Goal: Task Accomplishment & Management: Use online tool/utility

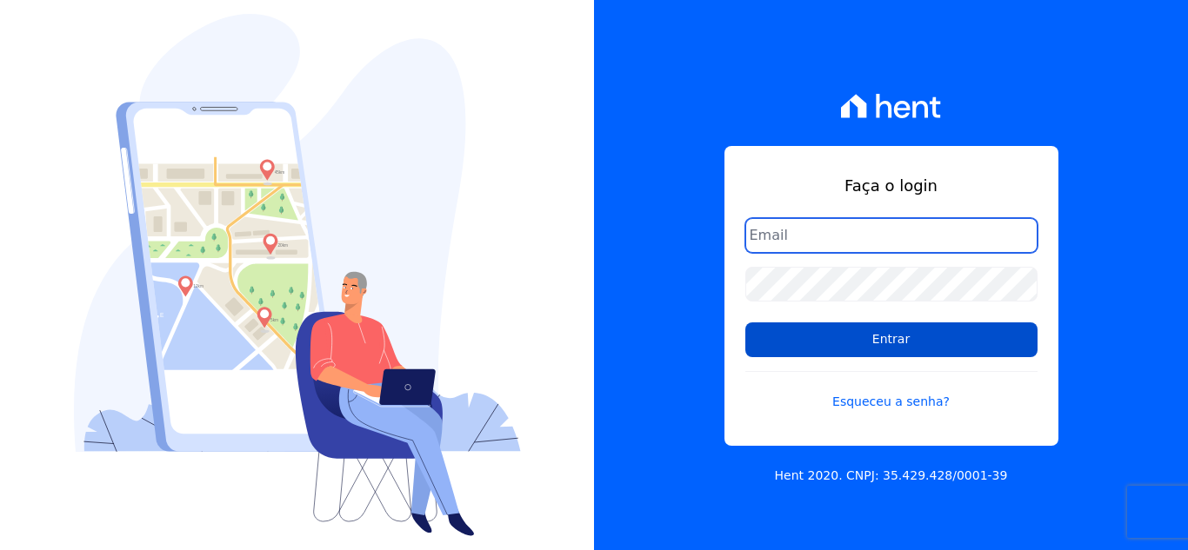
type input "cabralempreendimentoscomercial@gmail.com"
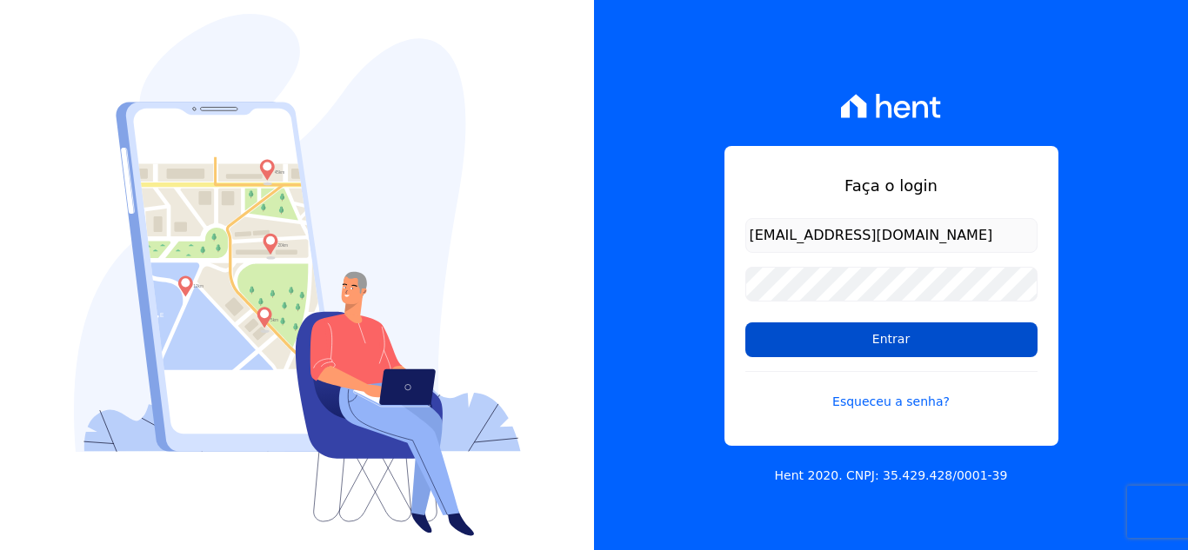
click at [862, 345] on input "Entrar" at bounding box center [891, 340] width 292 height 35
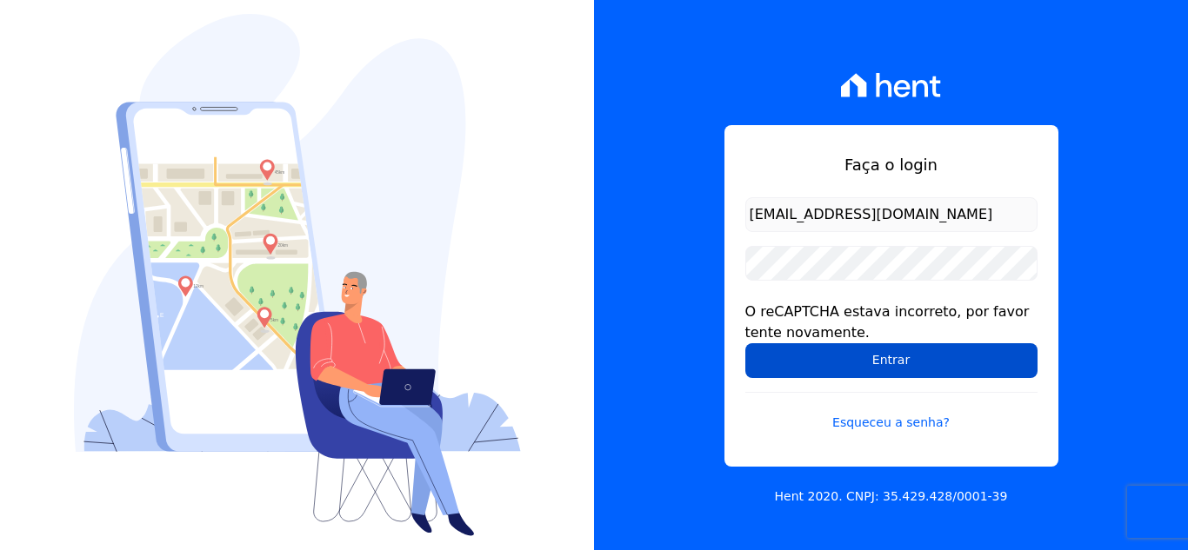
click at [815, 358] on input "Entrar" at bounding box center [891, 360] width 292 height 35
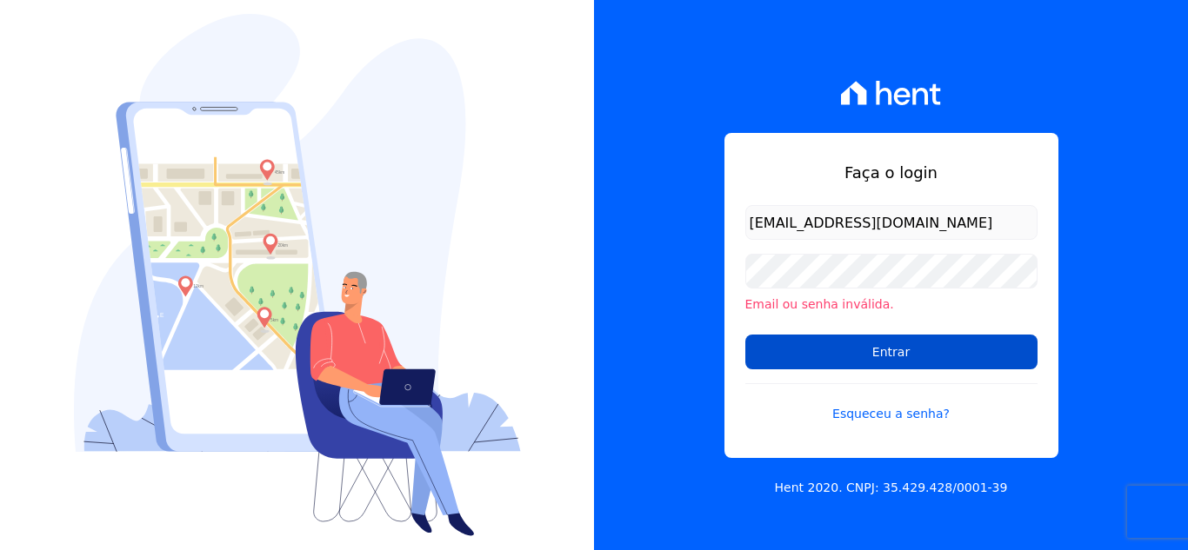
drag, startPoint x: 0, startPoint y: 0, endPoint x: 815, endPoint y: 357, distance: 890.3
click at [815, 357] on input "Entrar" at bounding box center [891, 352] width 292 height 35
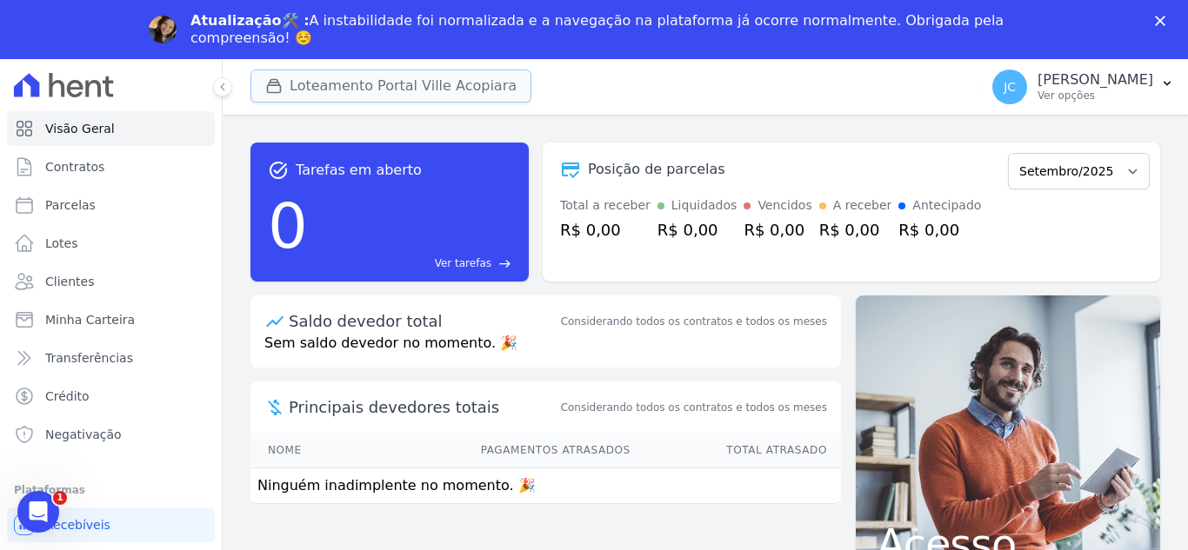
click at [493, 87] on button "Loteamento Portal Ville Acopiara" at bounding box center [390, 86] width 281 height 33
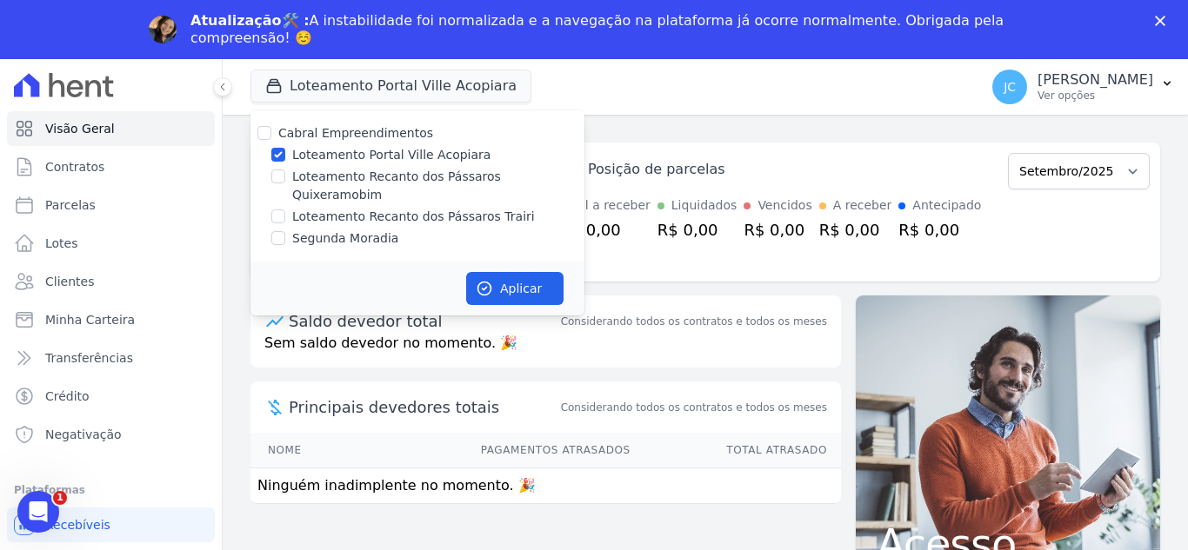
click at [319, 147] on label "Loteamento Portal Ville Acopiara" at bounding box center [391, 155] width 198 height 18
click at [285, 148] on input "Loteamento Portal Ville Acopiara" at bounding box center [278, 155] width 14 height 14
checkbox input "false"
click at [312, 176] on label "Loteamento Recanto dos Pássaros Quixeramobim" at bounding box center [438, 186] width 292 height 37
click at [285, 176] on input "Loteamento Recanto dos Pássaros Quixeramobim" at bounding box center [278, 177] width 14 height 14
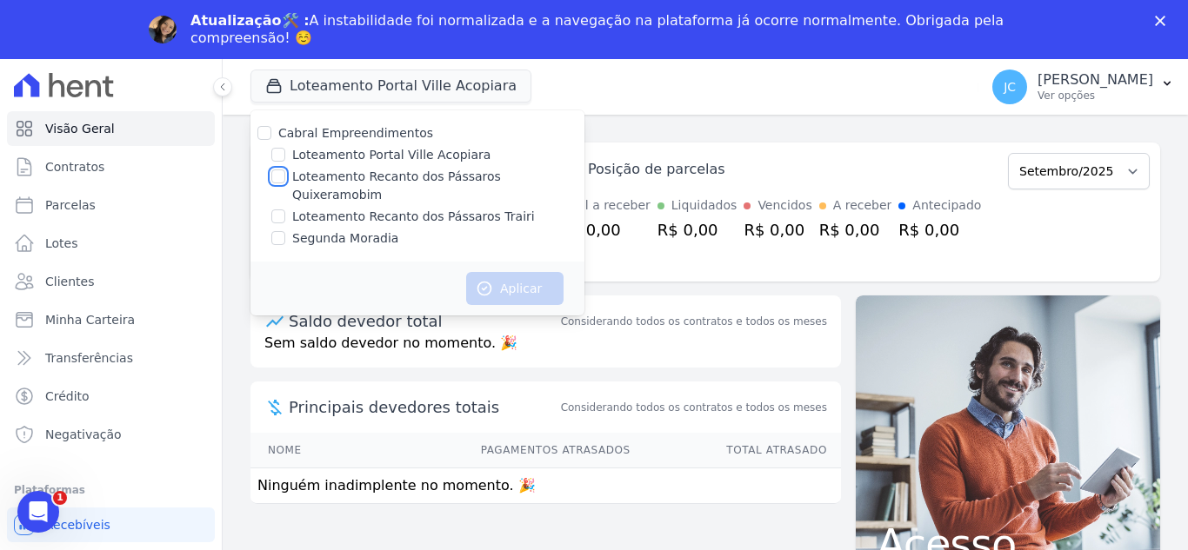
checkbox input "true"
click at [486, 280] on icon "button" at bounding box center [484, 288] width 17 height 17
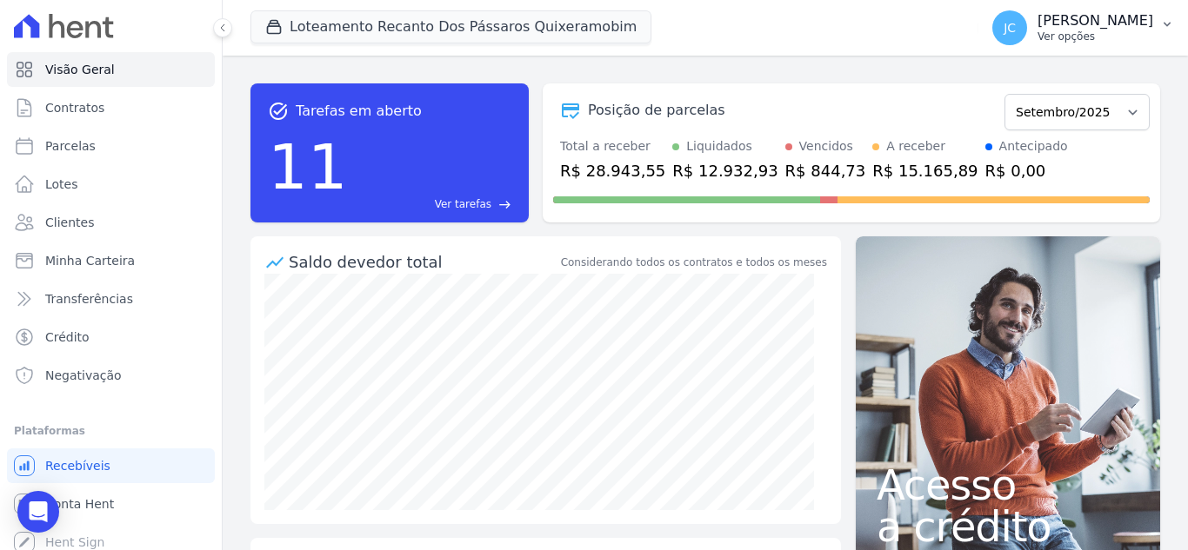
click at [1075, 34] on p "Ver opções" at bounding box center [1095, 37] width 116 height 14
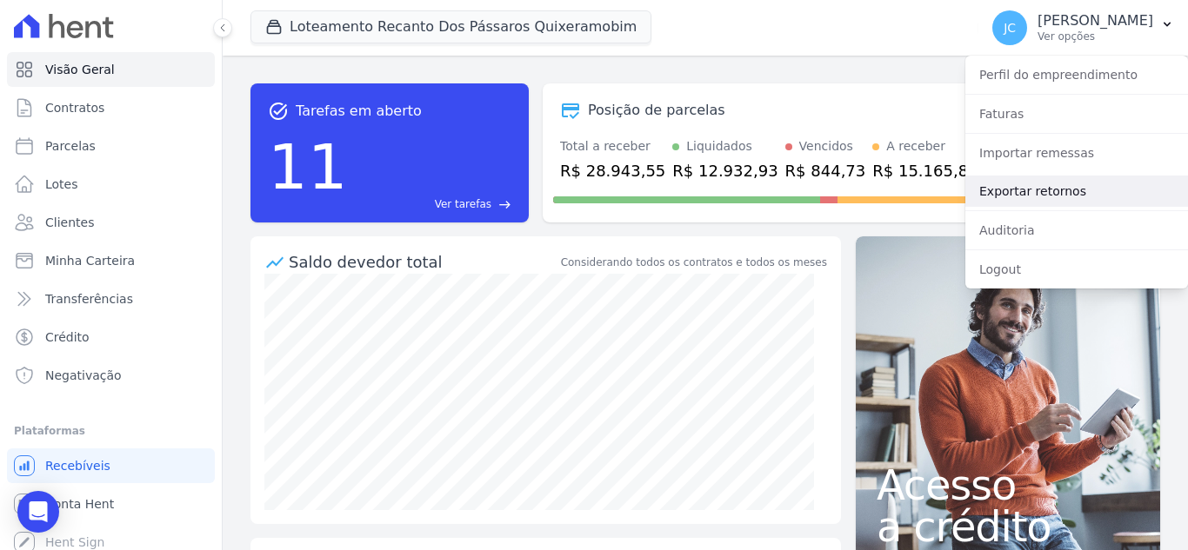
click at [1058, 195] on link "Exportar retornos" at bounding box center [1076, 191] width 223 height 31
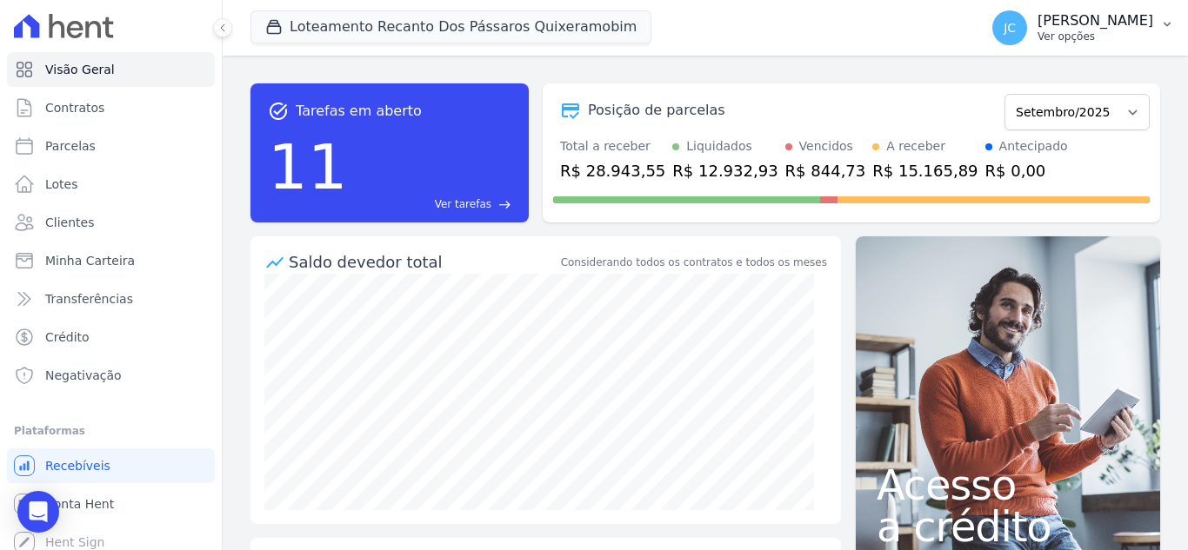
click at [1143, 32] on p "Ver opções" at bounding box center [1095, 37] width 116 height 14
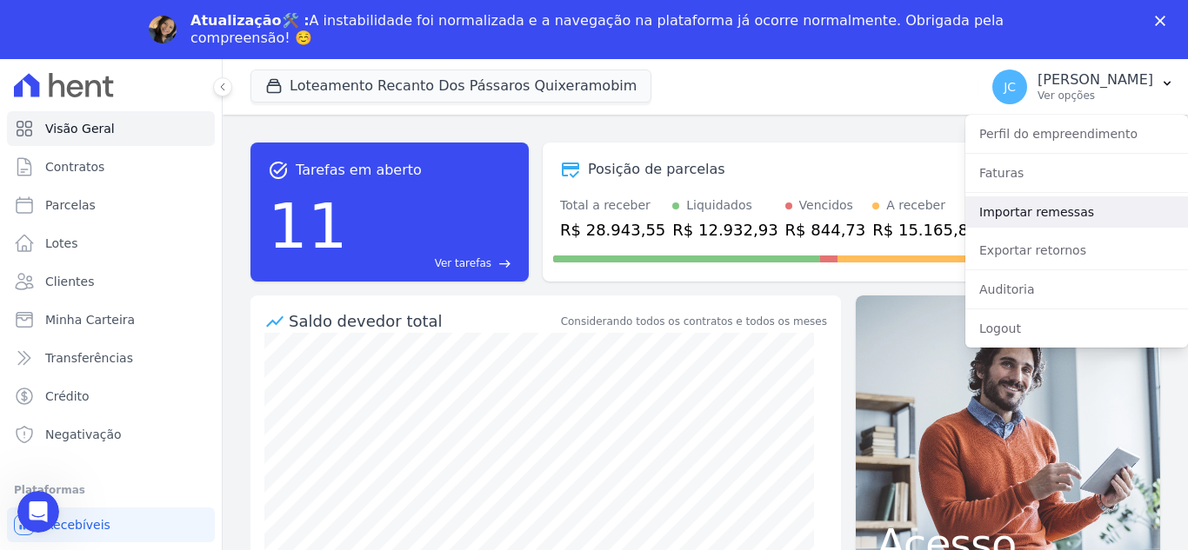
click at [1055, 197] on link "Importar remessas" at bounding box center [1076, 211] width 223 height 31
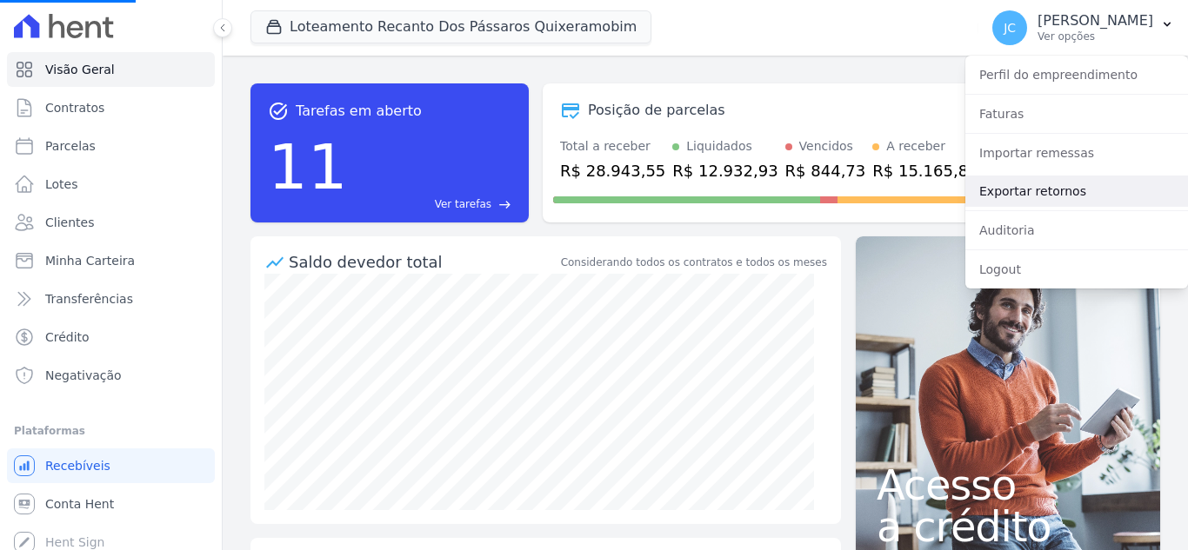
click at [1046, 188] on link "Exportar retornos" at bounding box center [1076, 191] width 223 height 31
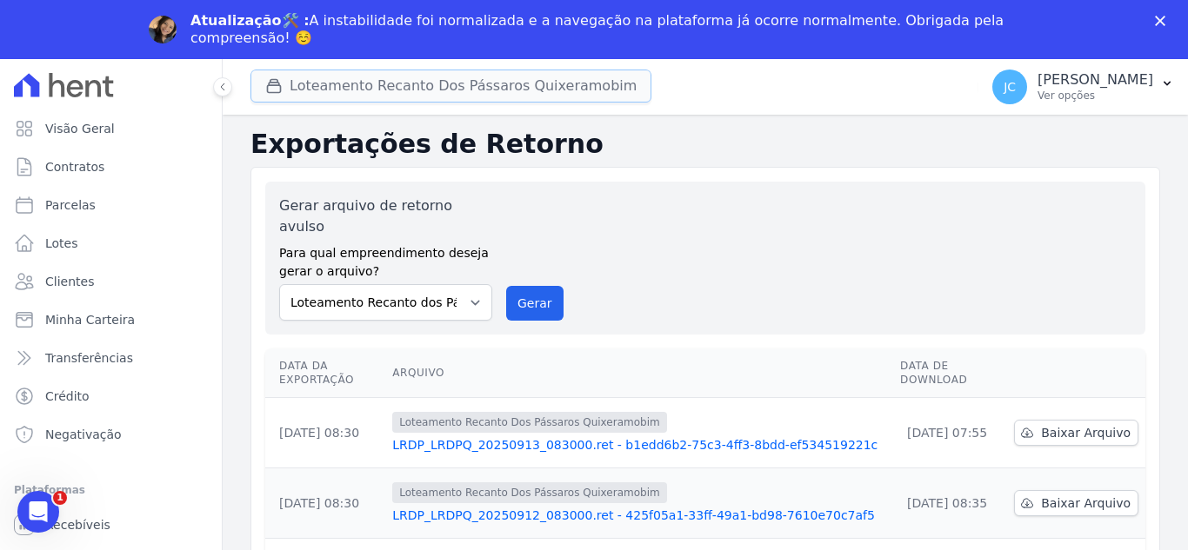
click at [360, 77] on button "Loteamento Recanto Dos Pássaros Quixeramobim" at bounding box center [450, 86] width 401 height 33
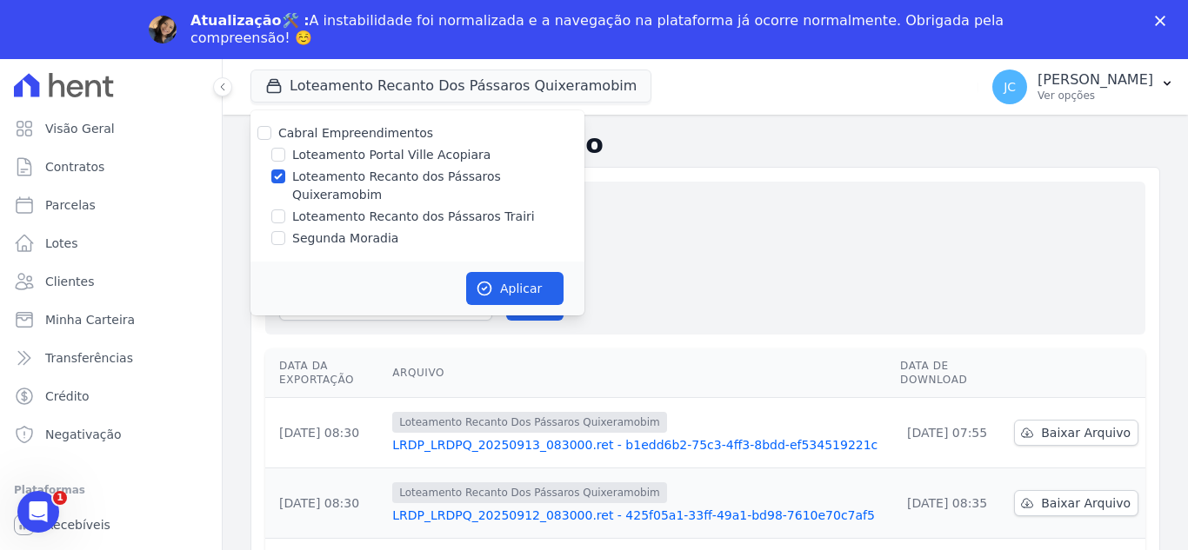
click at [302, 177] on label "Loteamento Recanto dos Pássaros Quixeramobim" at bounding box center [438, 186] width 292 height 37
click at [285, 177] on input "Loteamento Recanto dos Pássaros Quixeramobim" at bounding box center [278, 177] width 14 height 14
checkbox input "false"
click at [284, 210] on input "Loteamento Recanto dos Pássaros Trairi" at bounding box center [278, 217] width 14 height 14
checkbox input "true"
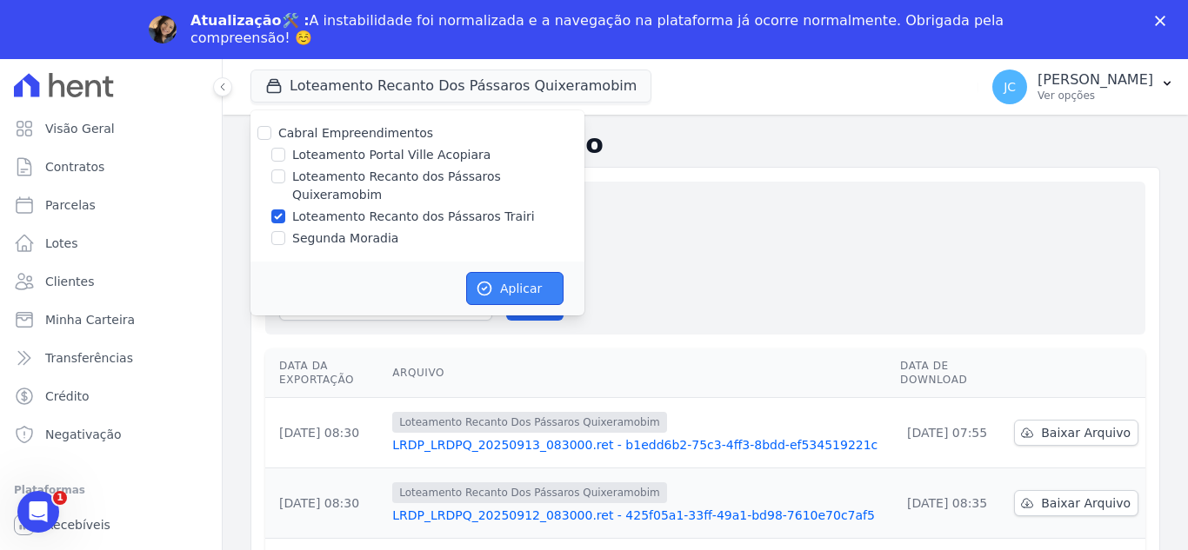
click at [492, 280] on icon "button" at bounding box center [484, 288] width 17 height 17
